Goal: Navigation & Orientation: Find specific page/section

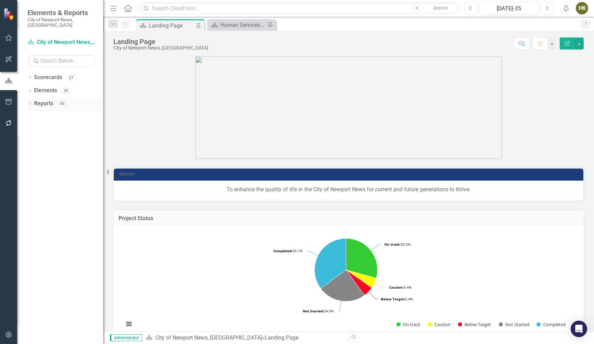
click at [33, 98] on div "Dropdown Reports 68" at bounding box center [66, 104] width 76 height 13
click at [31, 103] on icon "Dropdown" at bounding box center [30, 105] width 5 height 4
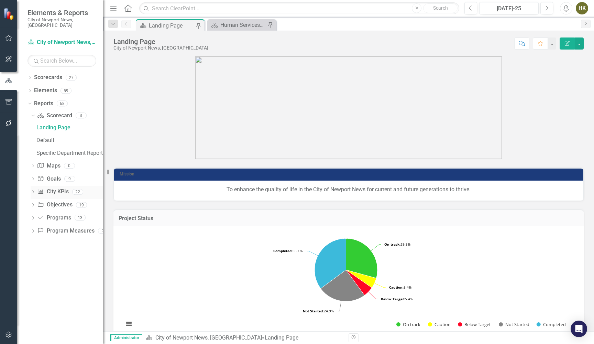
click at [37, 189] on icon "City KPIs" at bounding box center [40, 192] width 7 height 6
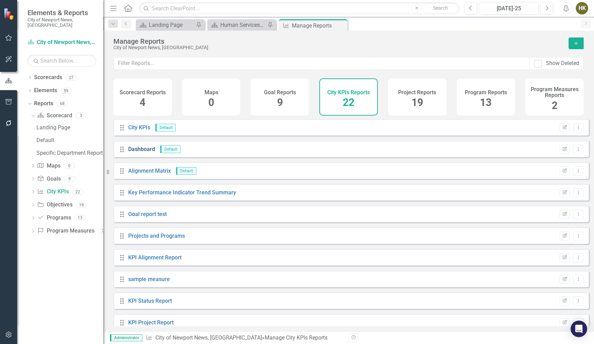
click at [151, 152] on link "Dashboard" at bounding box center [141, 149] width 27 height 7
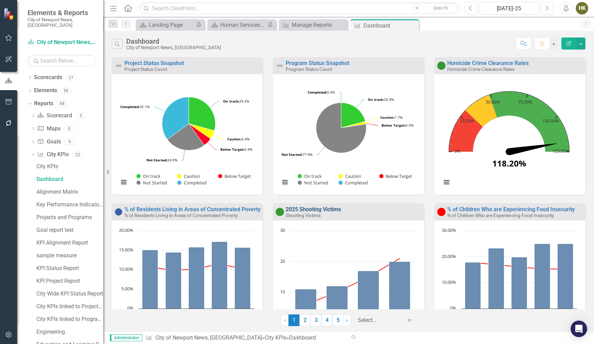
click at [299, 206] on link "2025 Shooting Victims" at bounding box center [313, 209] width 55 height 7
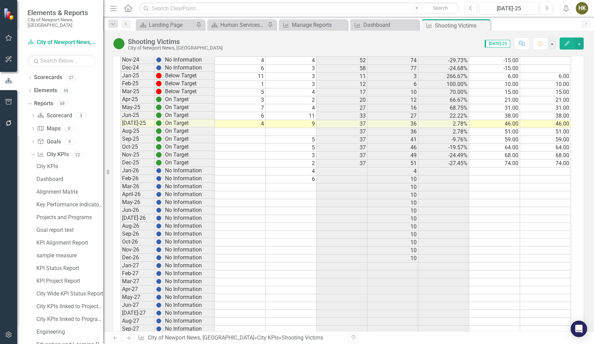
scroll to position [832, 0]
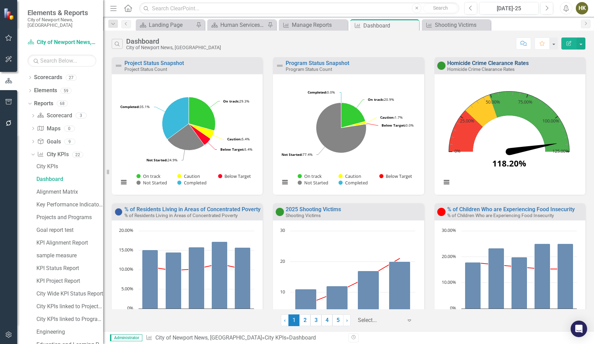
click at [477, 61] on link "Homicide Crime Clearance Rates" at bounding box center [489, 63] width 82 height 7
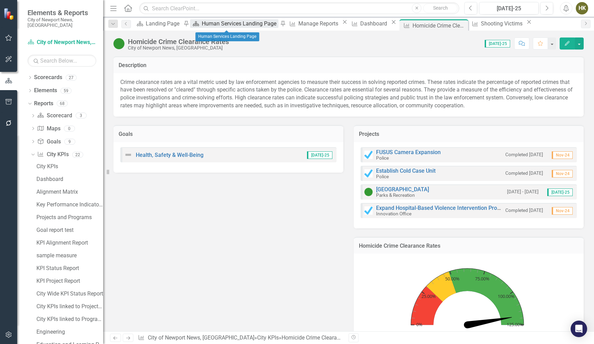
click at [235, 22] on div "Human Services Landing Page" at bounding box center [240, 23] width 77 height 9
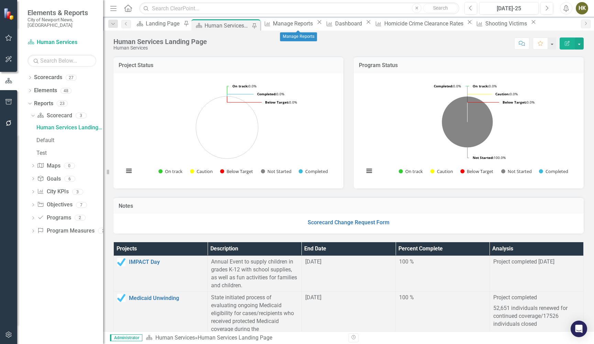
click at [321, 24] on icon "Close" at bounding box center [319, 22] width 7 height 6
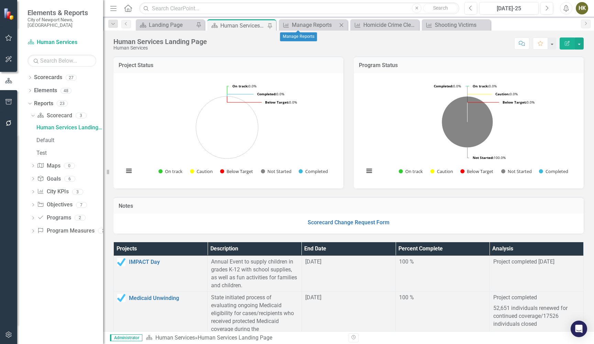
click at [341, 24] on icon "Close" at bounding box center [341, 25] width 7 height 6
click at [344, 26] on icon "Close" at bounding box center [341, 25] width 7 height 6
